Goal: Transaction & Acquisition: Download file/media

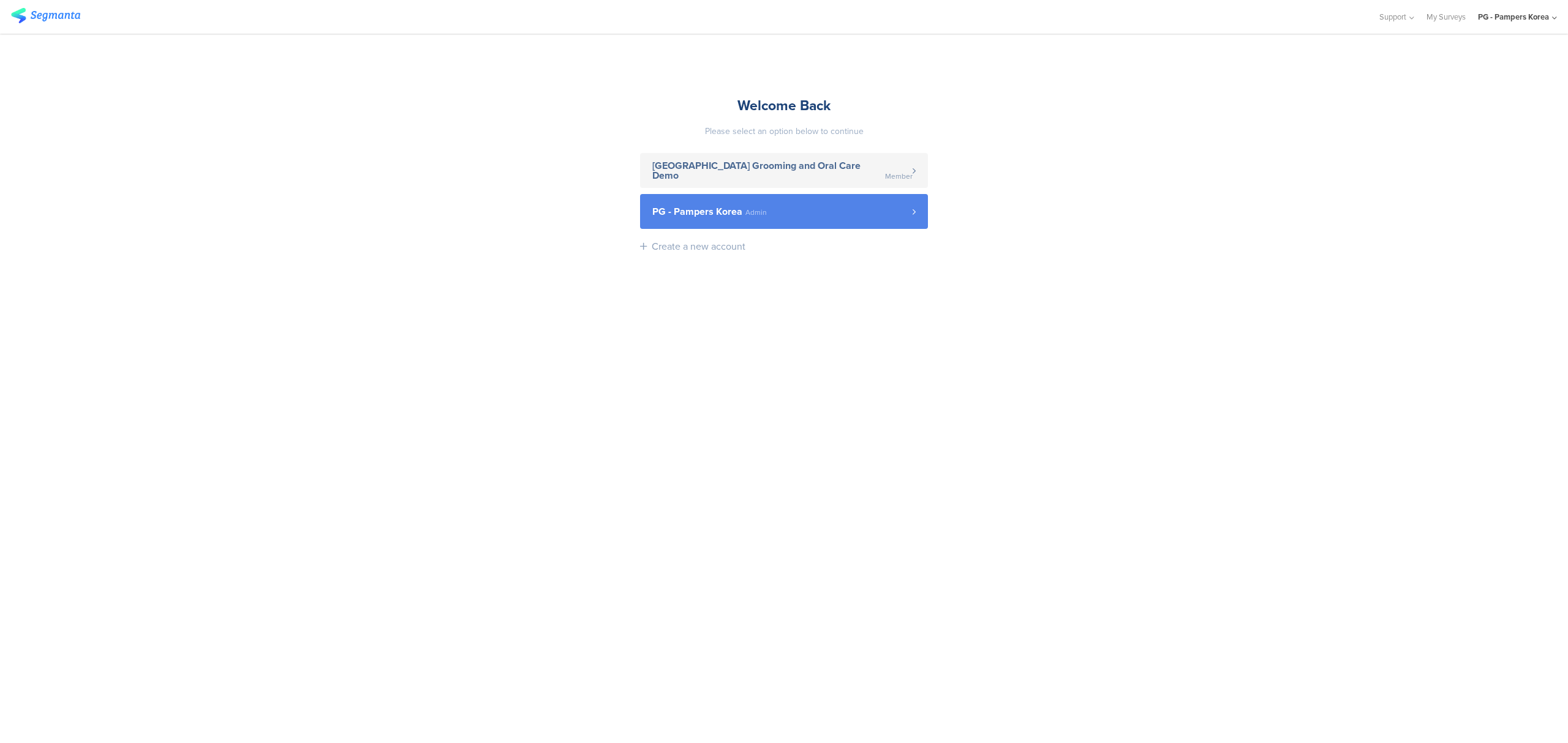
click at [758, 221] on link "PG - Pampers Korea Admin" at bounding box center [784, 211] width 288 height 35
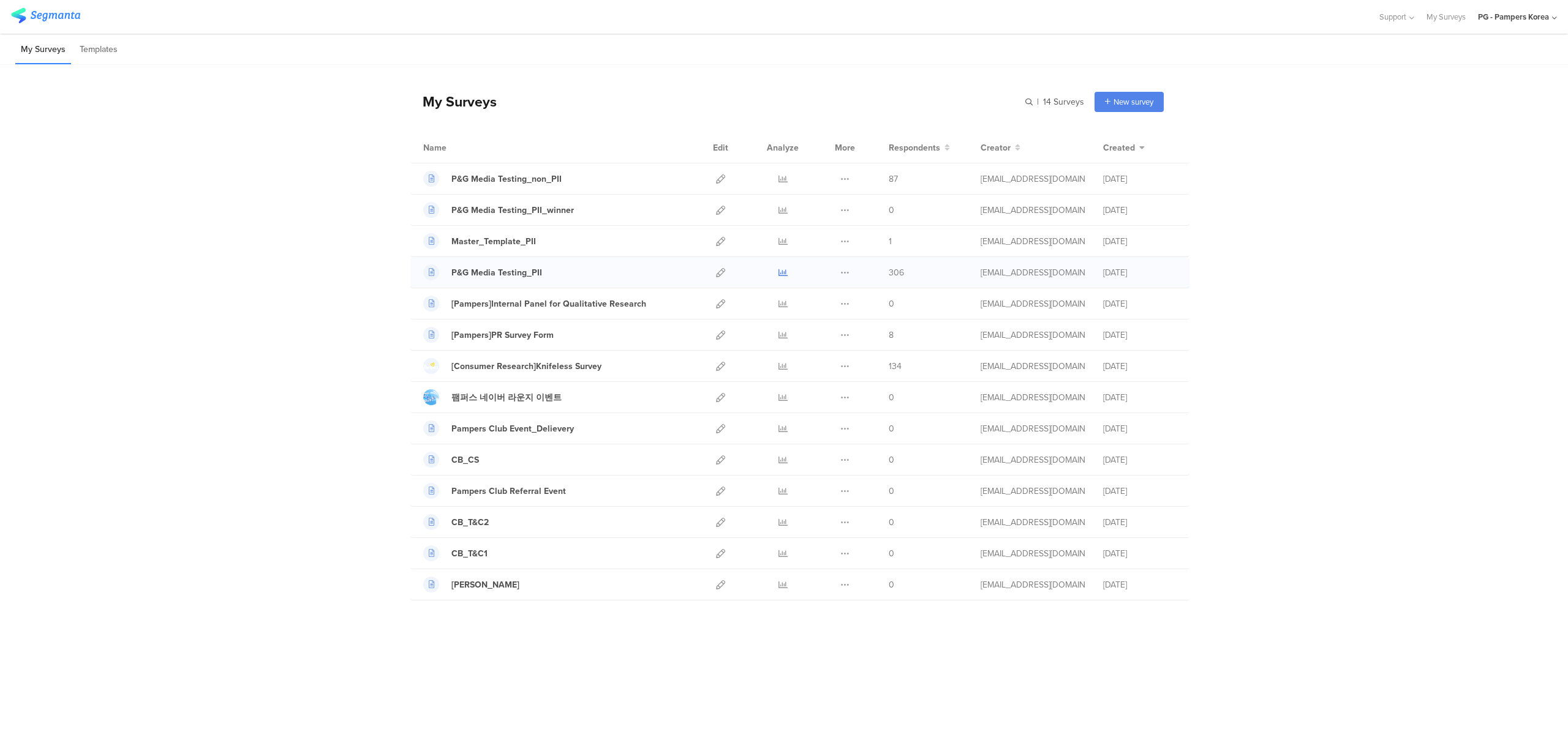
click at [782, 273] on icon at bounding box center [784, 273] width 9 height 9
click at [779, 184] on icon at bounding box center [784, 179] width 9 height 9
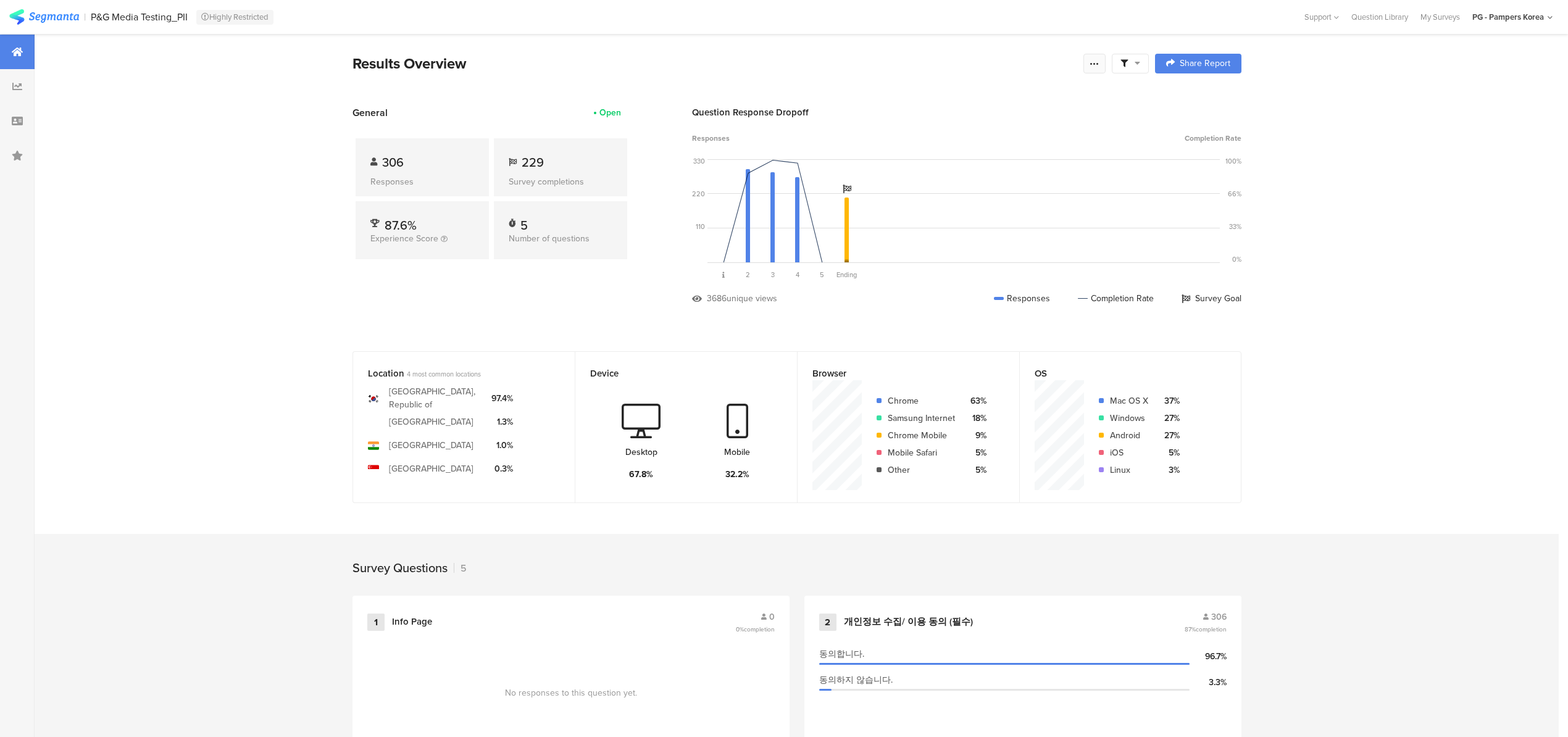
click at [1095, 68] on div at bounding box center [1095, 64] width 22 height 20
click at [979, 180] on section "Export Results" at bounding box center [1011, 188] width 198 height 27
click at [979, 185] on span "Export Results" at bounding box center [967, 187] width 56 height 13
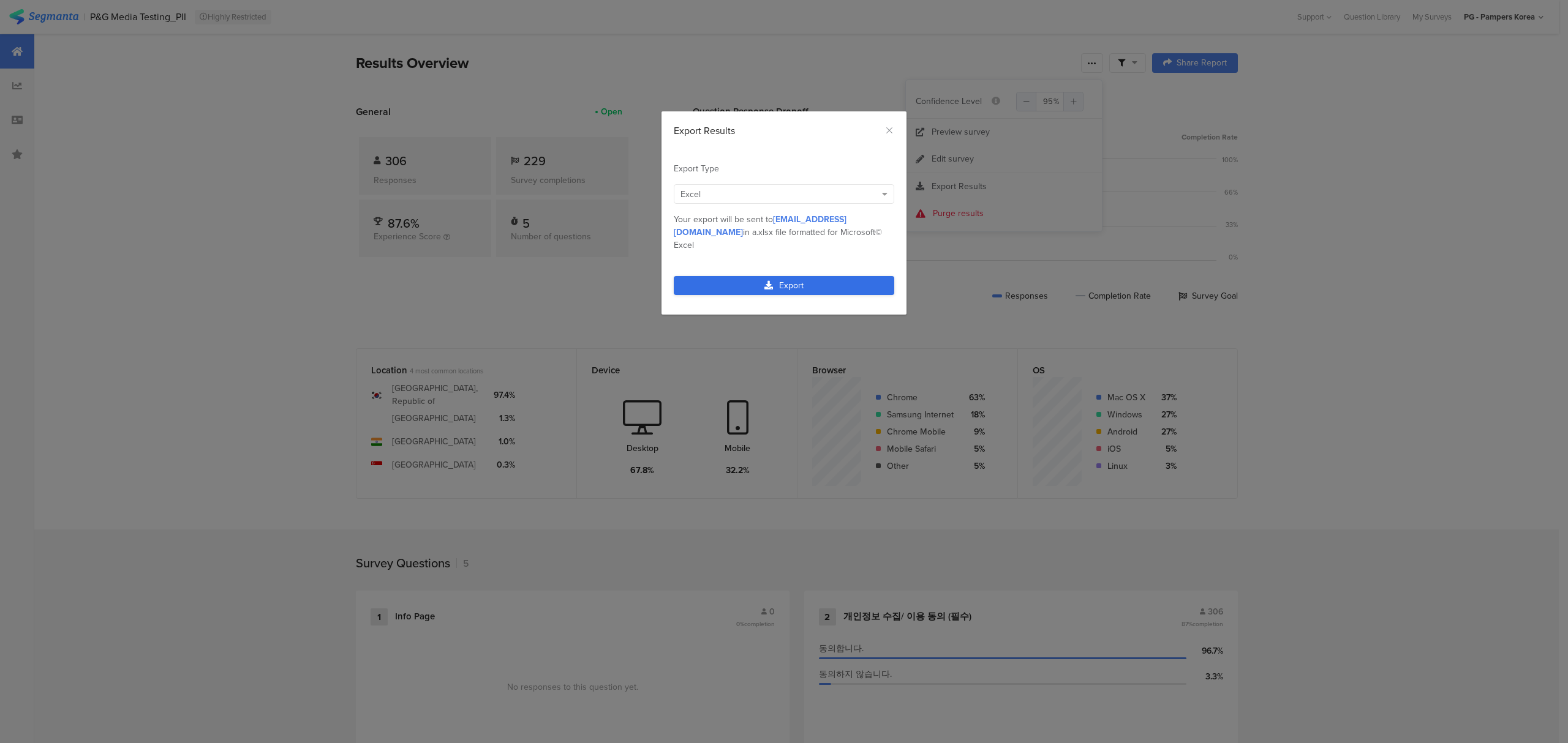
click at [755, 276] on link "Export" at bounding box center [784, 285] width 221 height 19
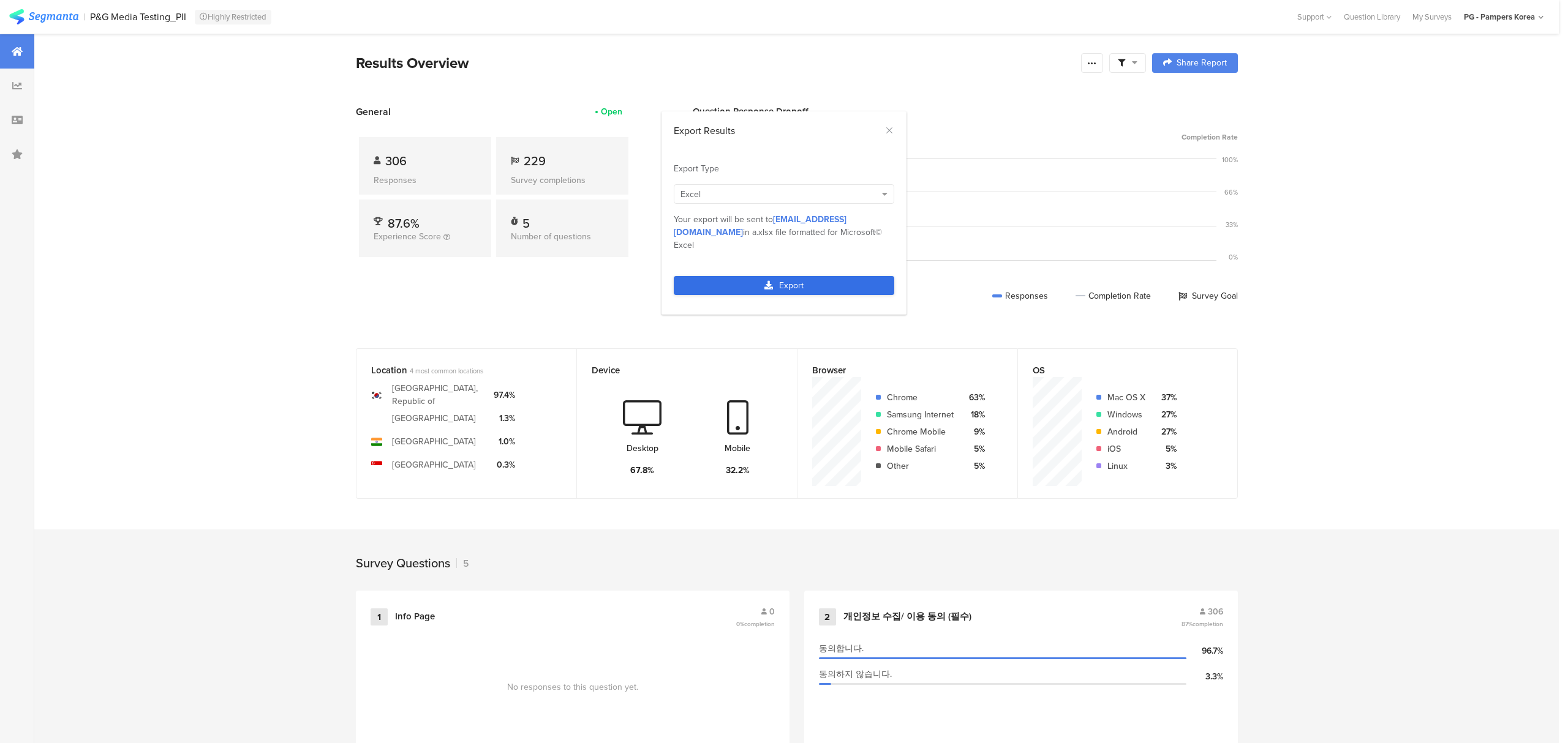
click at [755, 270] on div "Export" at bounding box center [784, 292] width 245 height 45
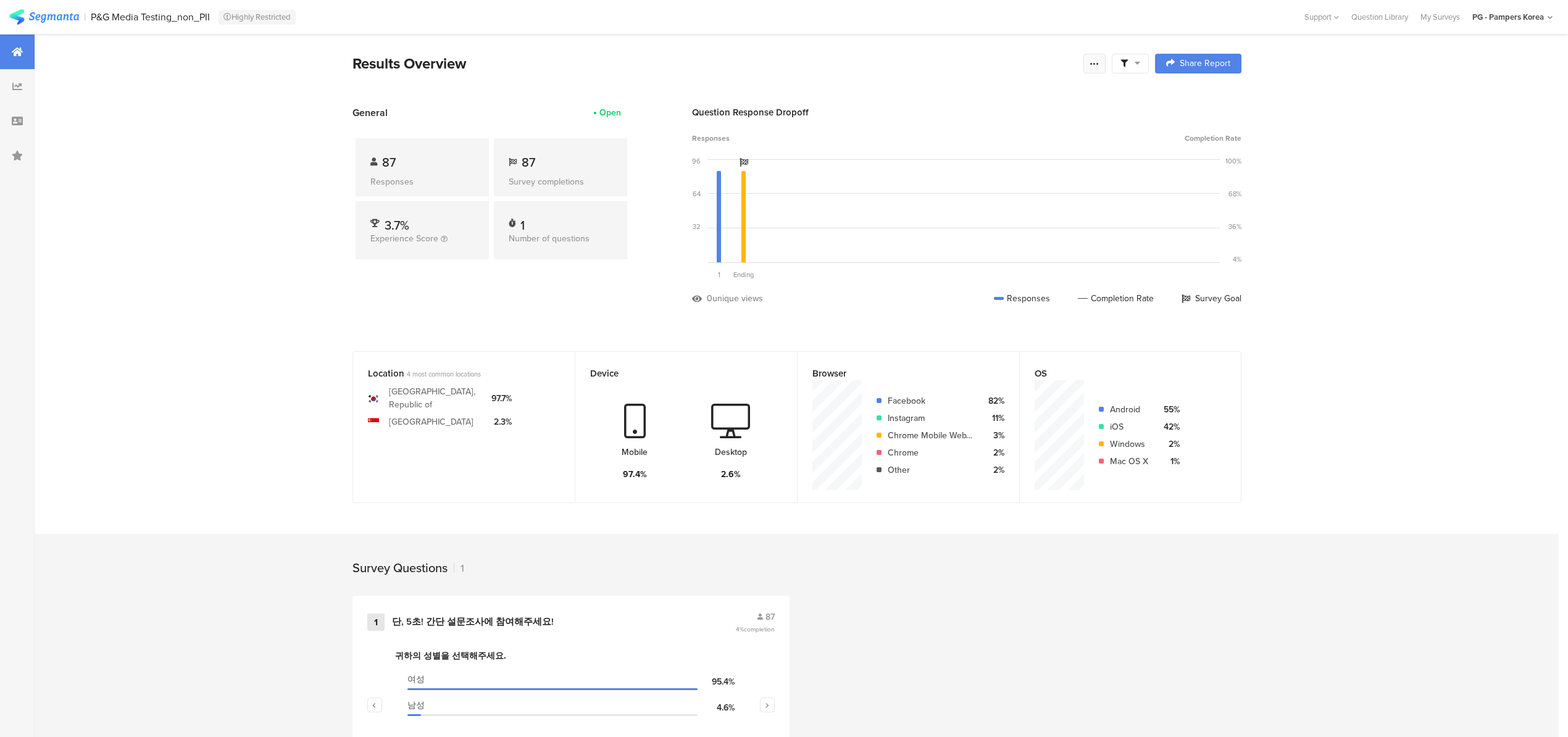
click at [1095, 63] on icon at bounding box center [1095, 64] width 10 height 10
click at [1032, 181] on section "Export Results" at bounding box center [1011, 188] width 198 height 27
click at [1008, 186] on div "Export Results" at bounding box center [1011, 188] width 198 height 13
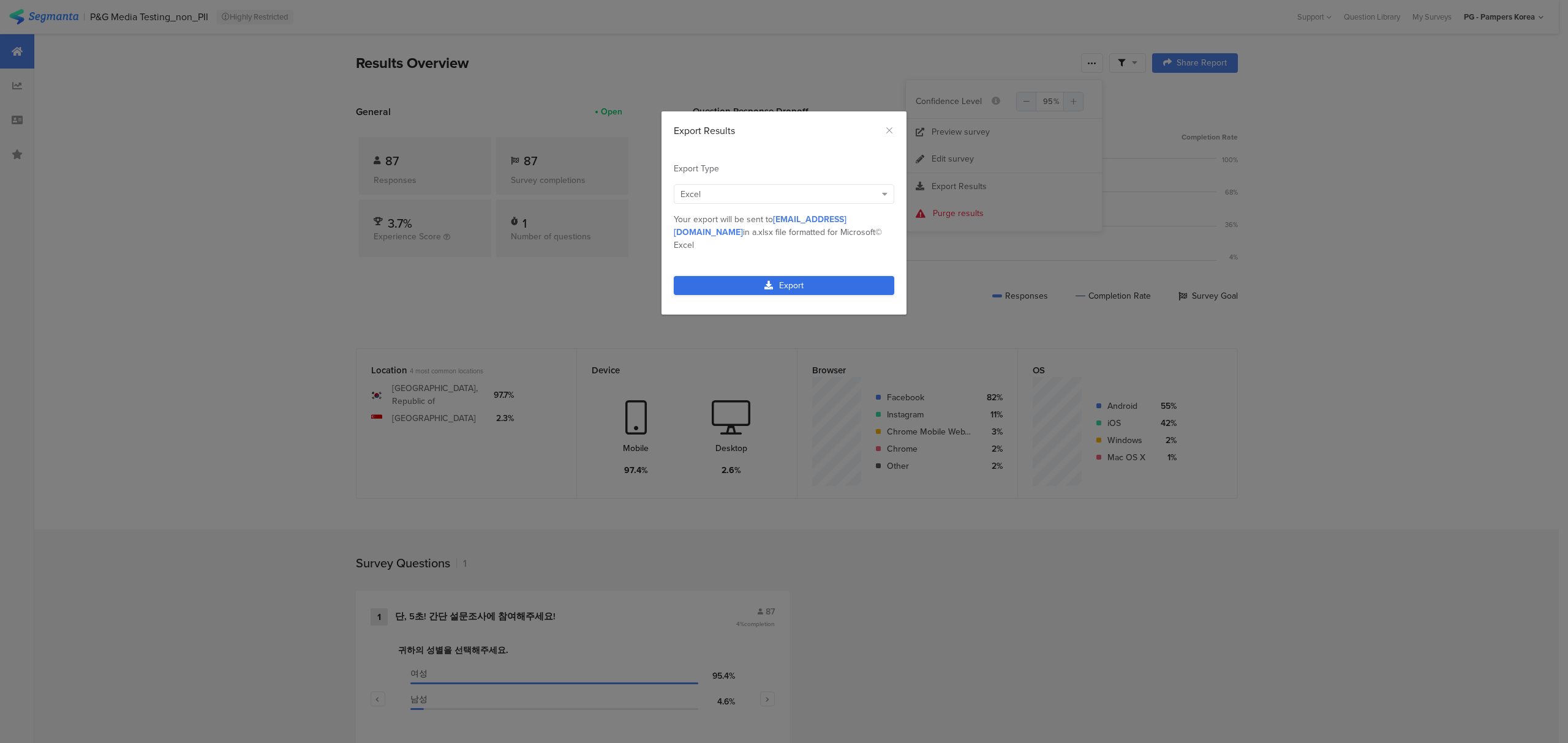
click at [840, 276] on link "Export" at bounding box center [784, 285] width 221 height 19
